Goal: Information Seeking & Learning: Learn about a topic

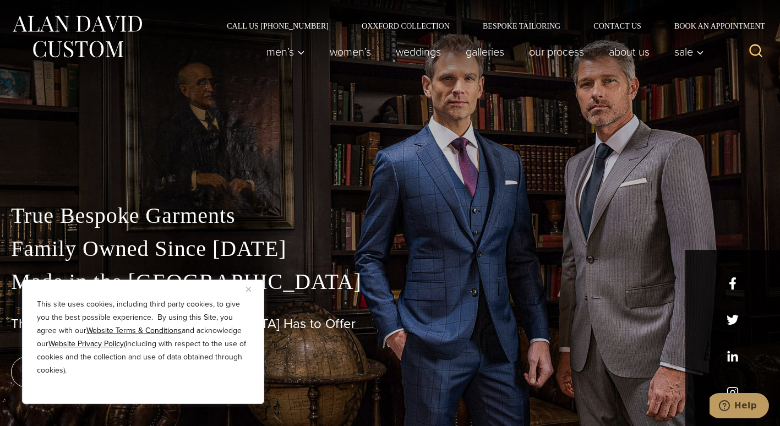
drag, startPoint x: 0, startPoint y: 0, endPoint x: 249, endPoint y: 290, distance: 381.9
click at [249, 290] on img "Close" at bounding box center [248, 289] width 5 height 5
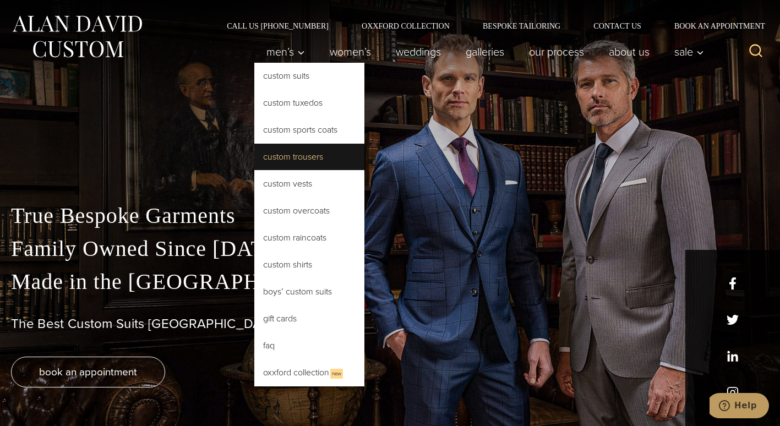
click at [298, 158] on link "Custom Trousers" at bounding box center [309, 157] width 110 height 26
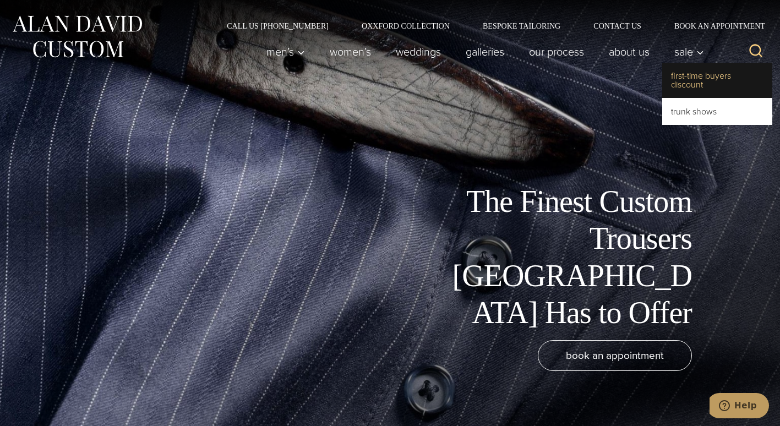
click at [685, 87] on link "First-Time Buyers Discount" at bounding box center [717, 80] width 110 height 35
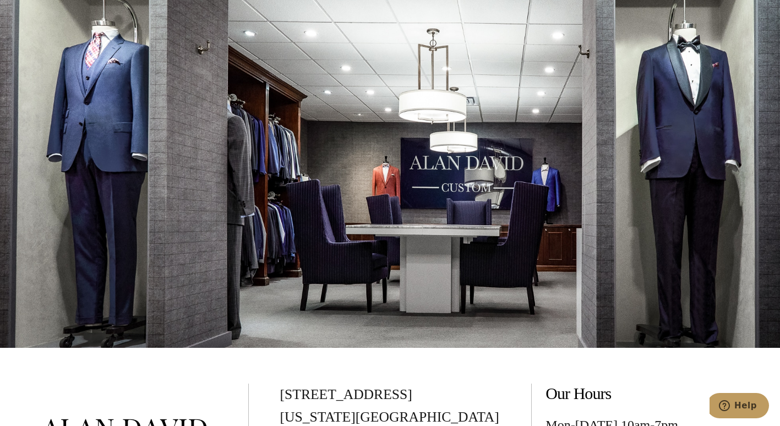
scroll to position [2011, 0]
click at [450, 145] on div at bounding box center [390, 135] width 780 height 426
click at [347, 198] on div at bounding box center [390, 135] width 780 height 426
click at [483, 110] on div at bounding box center [390, 135] width 780 height 426
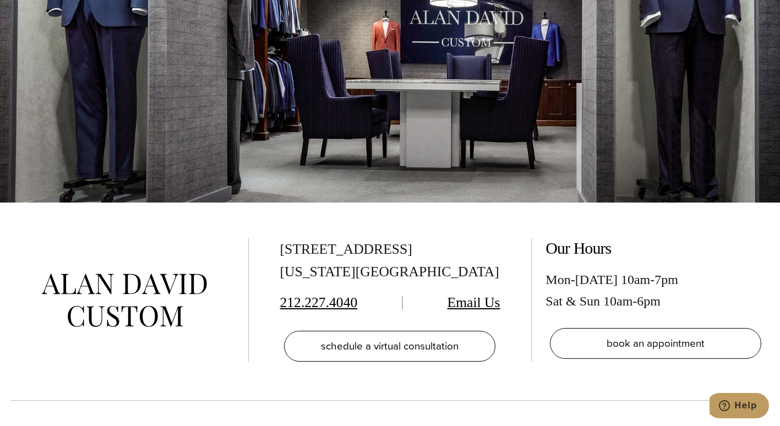
scroll to position [2131, 0]
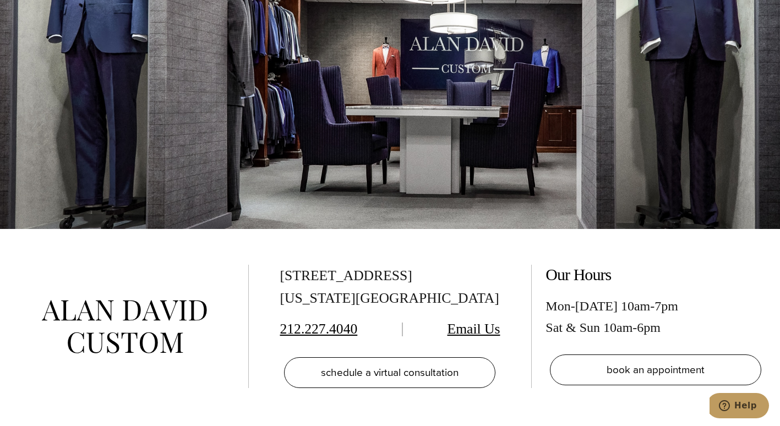
click at [383, 265] on div "515 Madison Ave, Suite 301 New York, NY 10022" at bounding box center [390, 287] width 220 height 45
click at [367, 265] on div "515 Madison Ave, Suite 301 New York, NY 10022" at bounding box center [390, 287] width 220 height 45
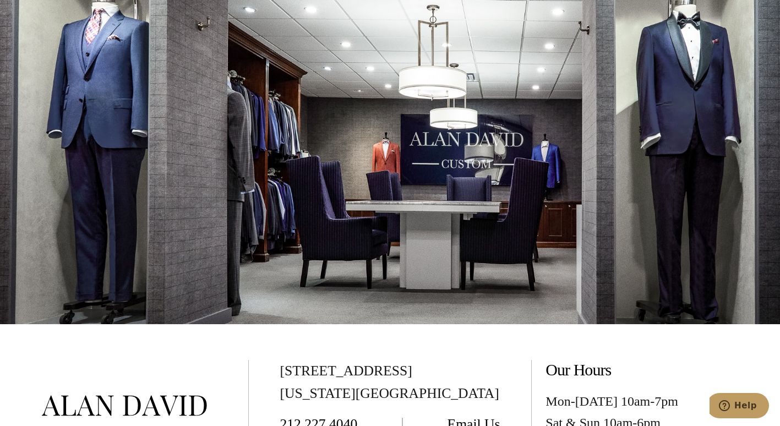
scroll to position [2033, 0]
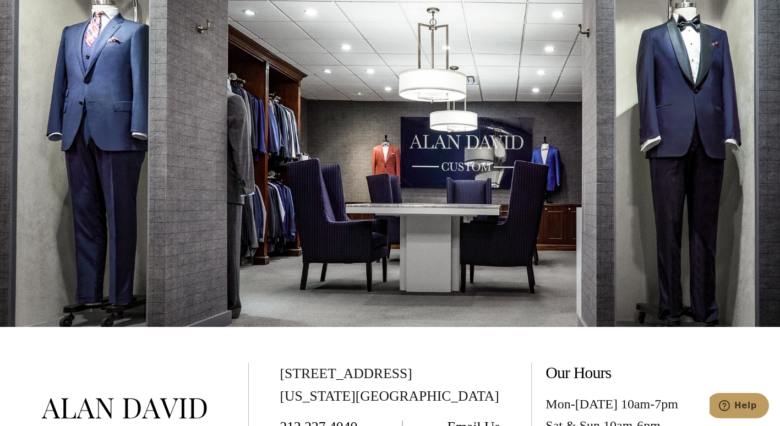
click at [495, 167] on div at bounding box center [390, 114] width 780 height 426
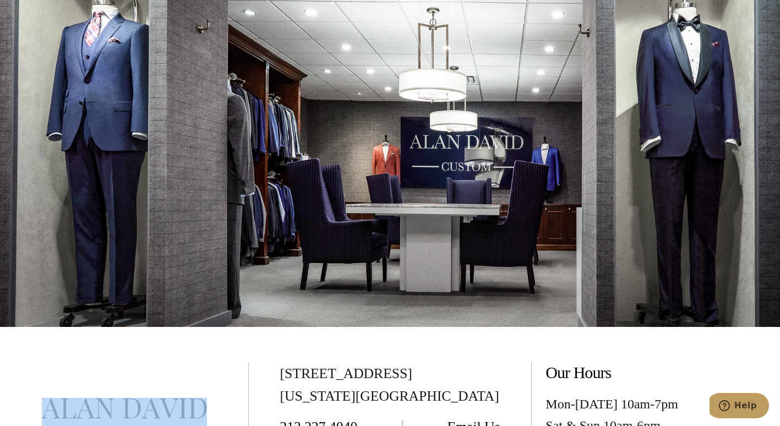
click at [493, 162] on div at bounding box center [390, 114] width 780 height 426
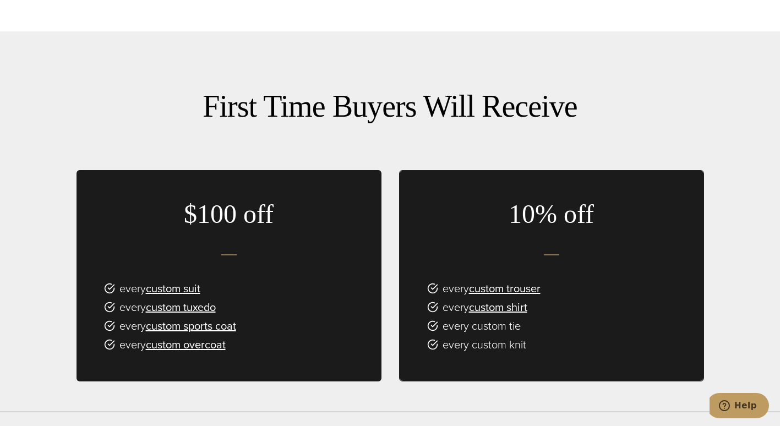
scroll to position [583, 0]
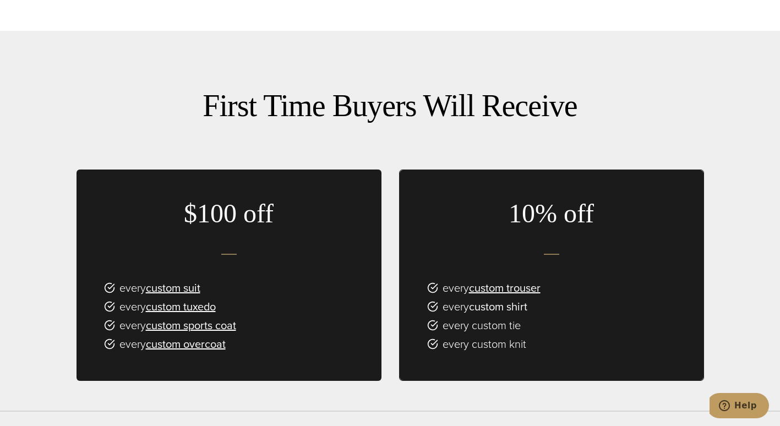
click at [506, 298] on link "custom shirt" at bounding box center [498, 306] width 58 height 17
